Goal: Information Seeking & Learning: Learn about a topic

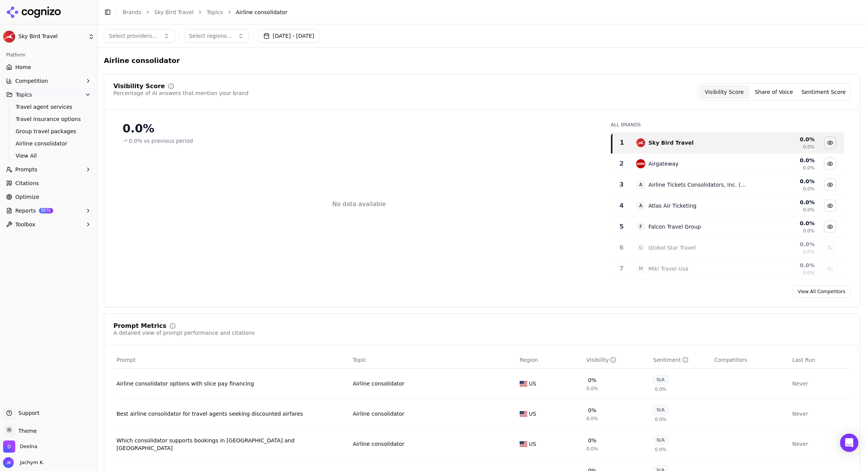
click at [45, 67] on link "Home" at bounding box center [48, 67] width 91 height 12
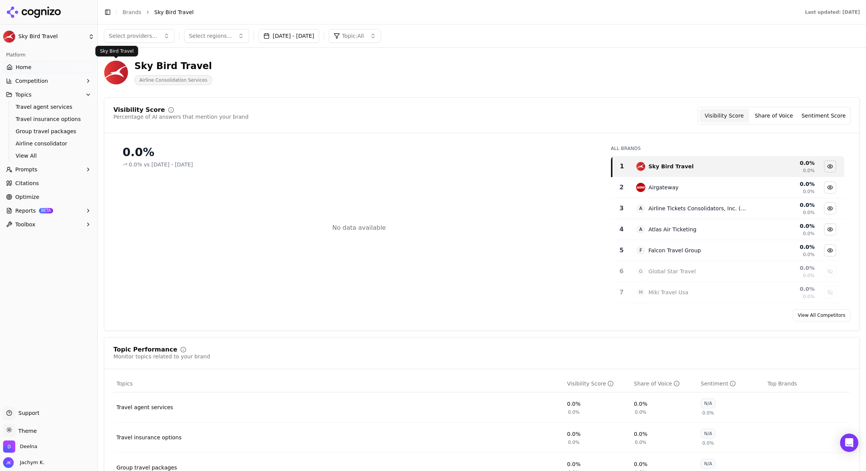
click at [777, 122] on button "Share of Voice" at bounding box center [774, 116] width 50 height 14
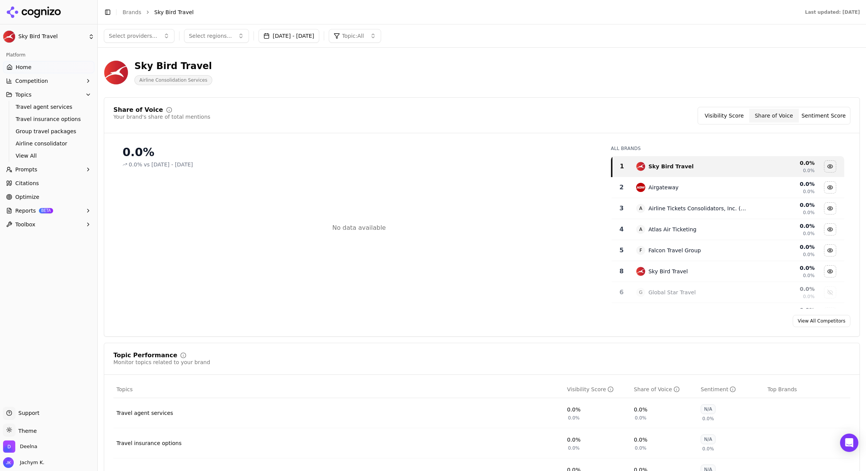
click at [824, 121] on button "Sentiment Score" at bounding box center [824, 116] width 50 height 14
click at [760, 117] on button "Share of Voice" at bounding box center [774, 116] width 50 height 14
click at [743, 118] on button "Visibility Score" at bounding box center [725, 116] width 50 height 14
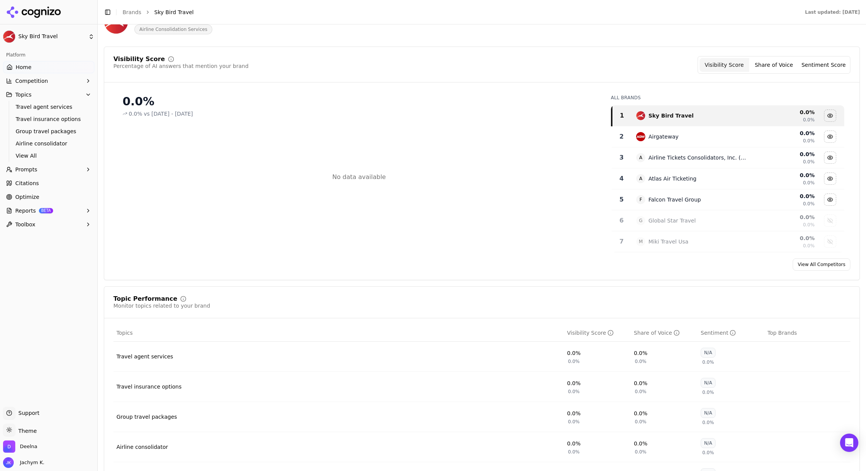
scroll to position [185, 0]
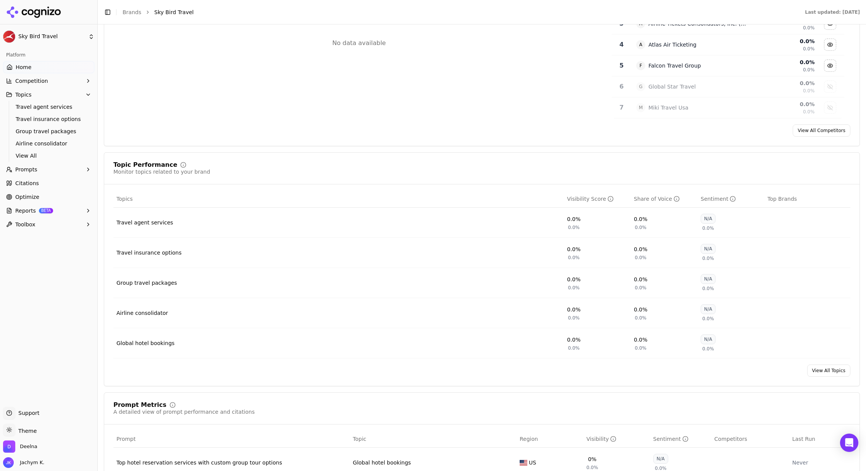
click at [827, 372] on link "View All Topics" at bounding box center [828, 371] width 43 height 12
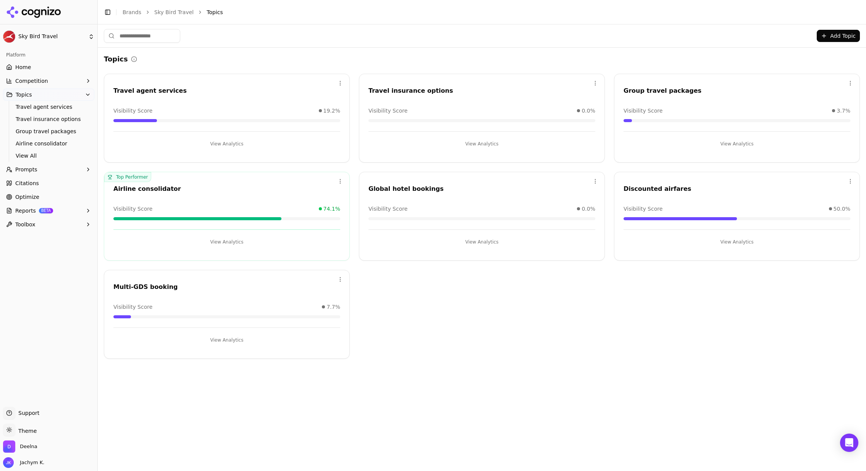
click at [336, 187] on div "Airline consolidator" at bounding box center [226, 188] width 227 height 9
click at [339, 180] on html "Sky Bird Travel Platform Home Competition Topics Travel agent services Travel i…" at bounding box center [433, 235] width 866 height 471
click at [309, 176] on html "Sky Bird Travel Platform Home Competition Topics Travel agent services Travel i…" at bounding box center [433, 235] width 866 height 471
click at [231, 241] on button "View Analytics" at bounding box center [226, 242] width 227 height 12
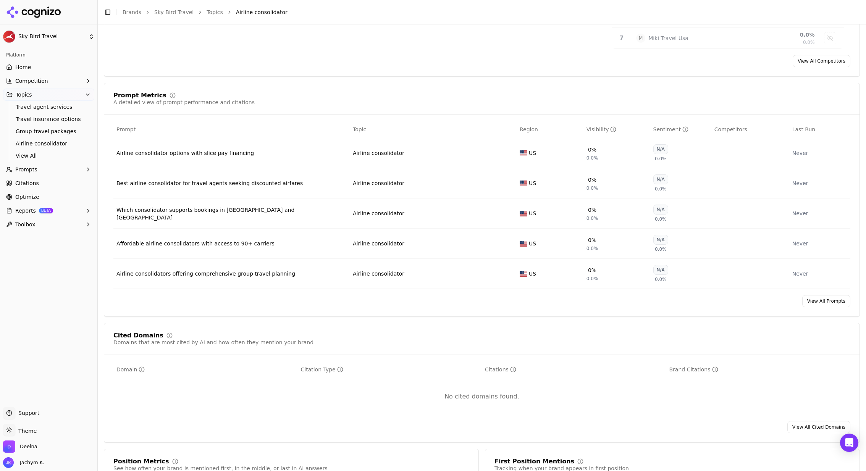
scroll to position [244, 0]
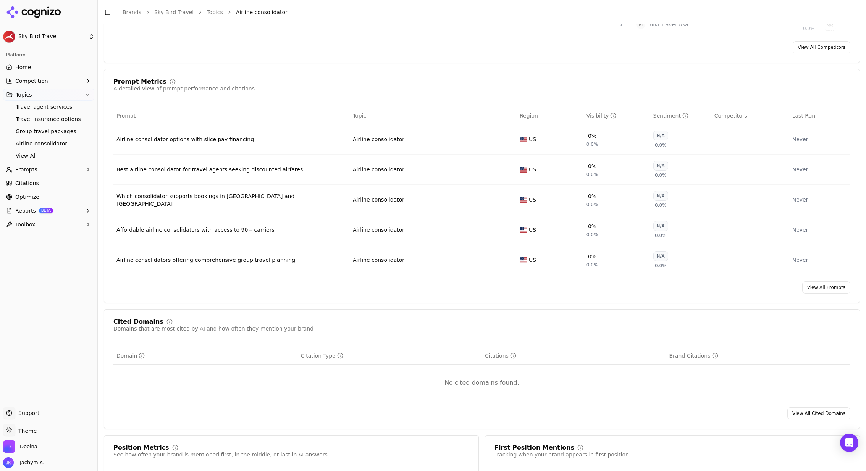
click at [345, 149] on td "Airline consolidator options with slice pay financing" at bounding box center [231, 139] width 236 height 30
click at [280, 145] on td "Airline consolidator options with slice pay financing" at bounding box center [231, 139] width 236 height 30
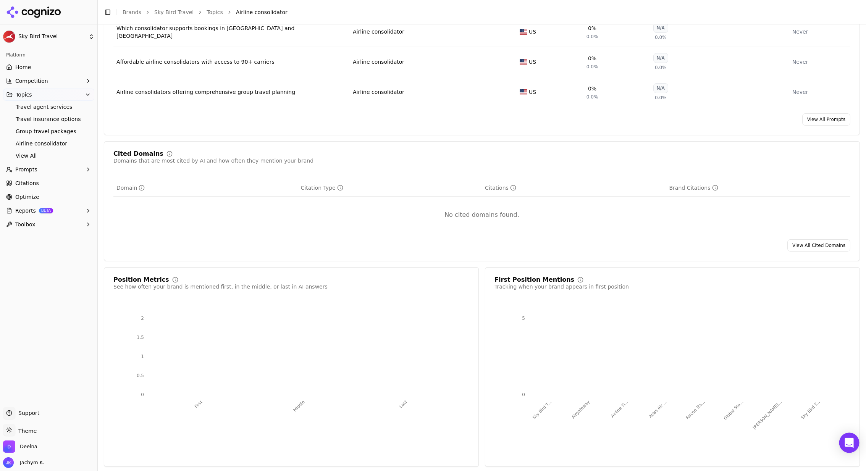
click at [853, 448] on div "Open Intercom Messenger" at bounding box center [849, 443] width 20 height 20
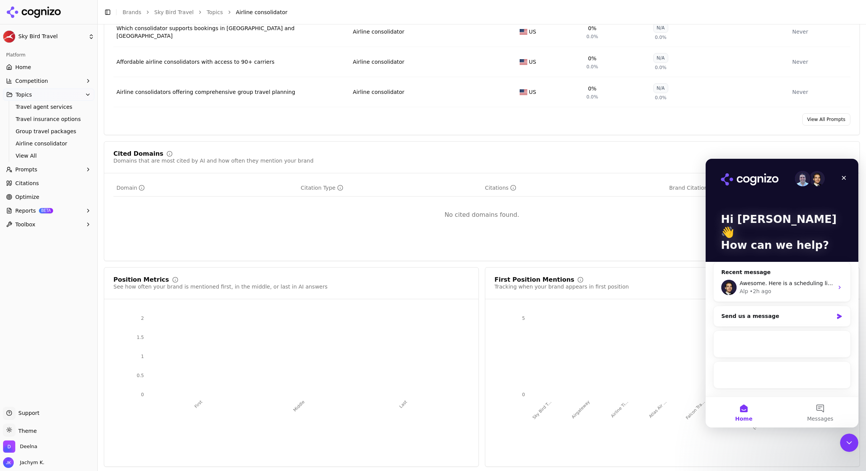
scroll to position [0, 0]
click at [783, 288] on div "Alp • 2h ago" at bounding box center [787, 292] width 94 height 8
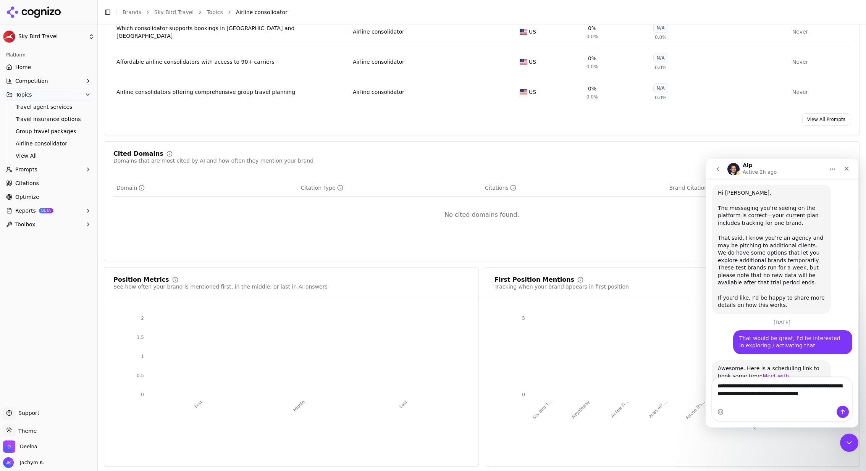
scroll to position [155, 0]
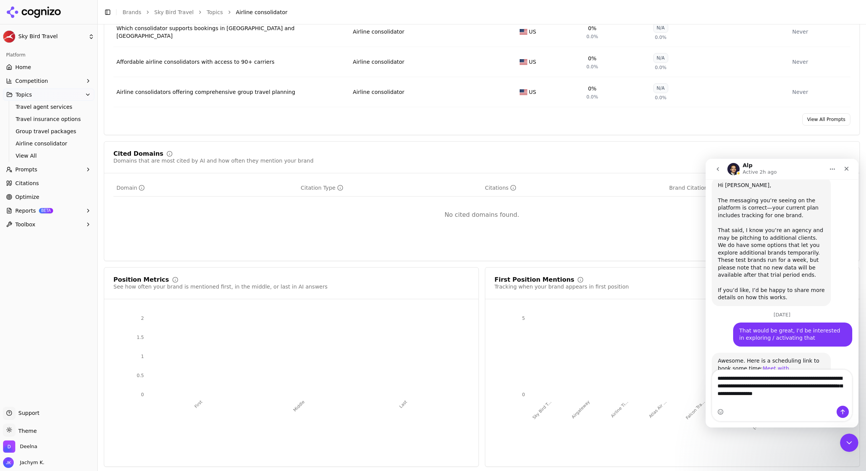
type textarea "**********"
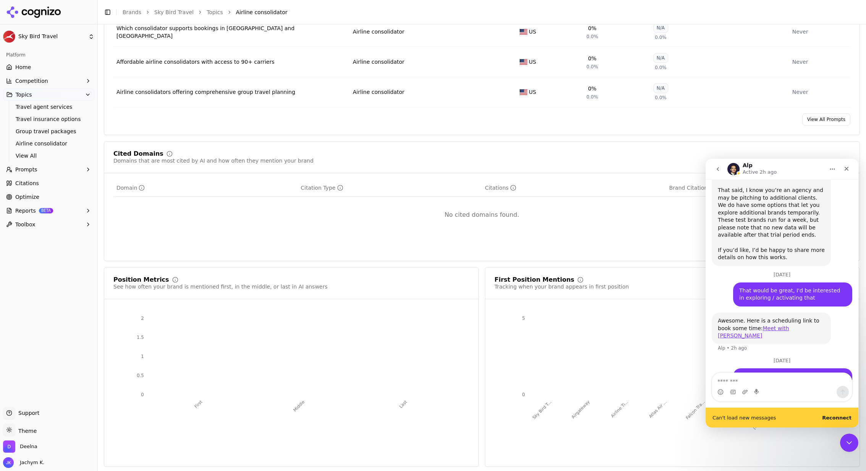
scroll to position [215, 0]
